Goal: Information Seeking & Learning: Learn about a topic

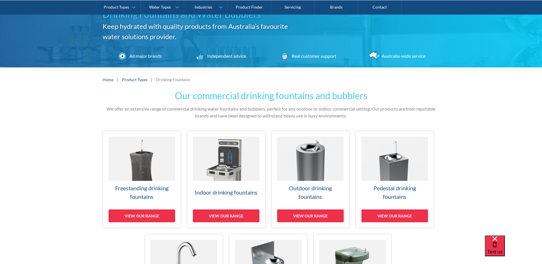
scroll to position [143, 0]
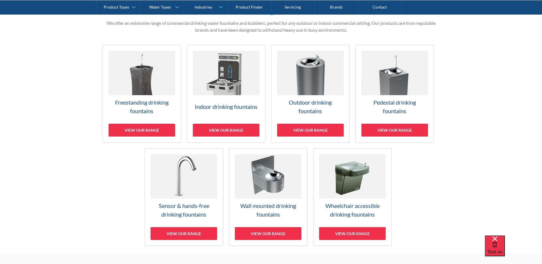
click at [385, 78] on img at bounding box center [395, 73] width 67 height 44
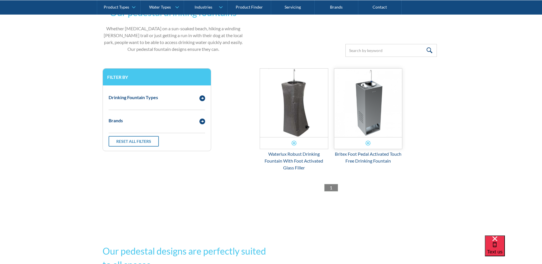
scroll to position [144, 0]
click at [370, 97] on img "Email Form 3" at bounding box center [369, 103] width 68 height 69
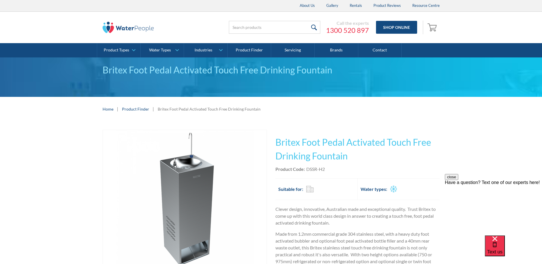
click at [175, 160] on img "open lightbox" at bounding box center [185, 199] width 139 height 139
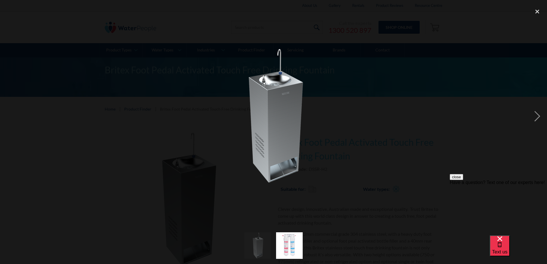
click at [261, 81] on img at bounding box center [273, 116] width 139 height 139
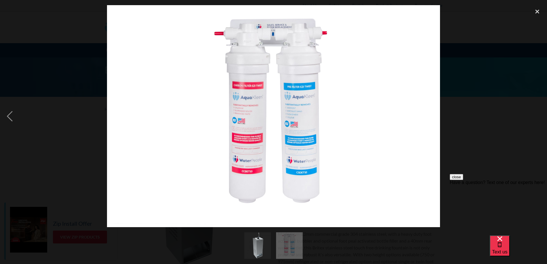
click at [336, 81] on img at bounding box center [273, 116] width 333 height 222
click at [16, 118] on div "previous image" at bounding box center [9, 116] width 19 height 222
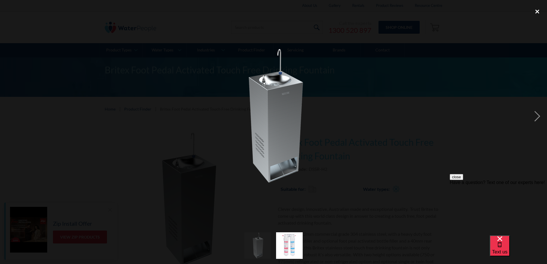
click at [541, 12] on div "close lightbox" at bounding box center [536, 11] width 19 height 13
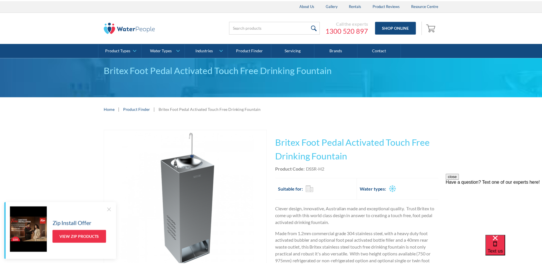
scroll to position [5, 0]
